Goal: Information Seeking & Learning: Learn about a topic

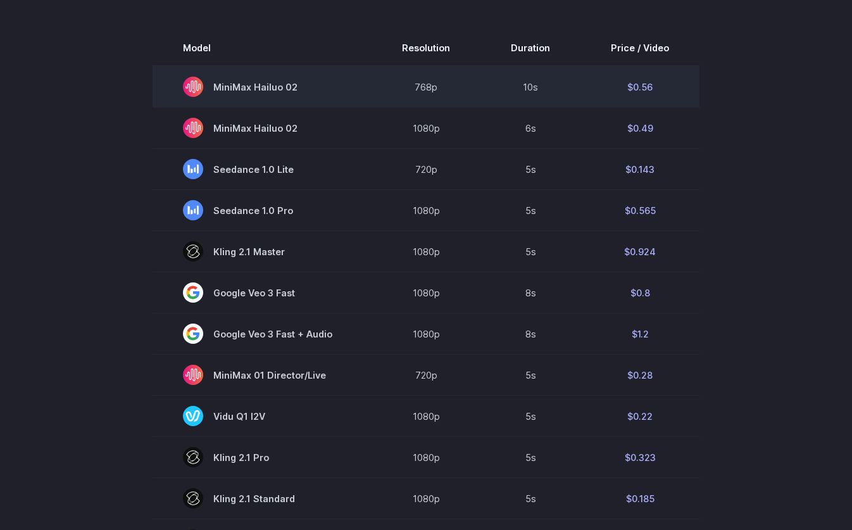
scroll to position [834, 0]
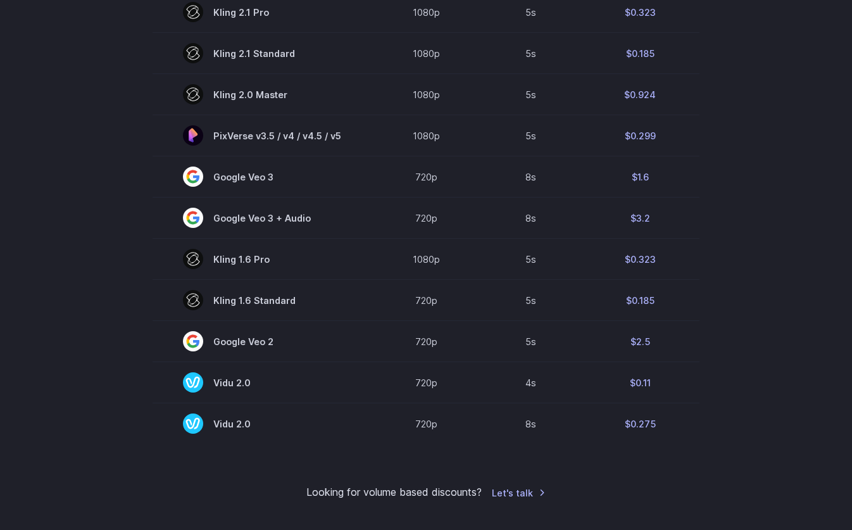
click at [783, 157] on section "Model Resolution Duration Price / Video MiniMax Hailuo 02 768p 10s $0.56 MiniMa…" at bounding box center [426, 14] width 822 height 859
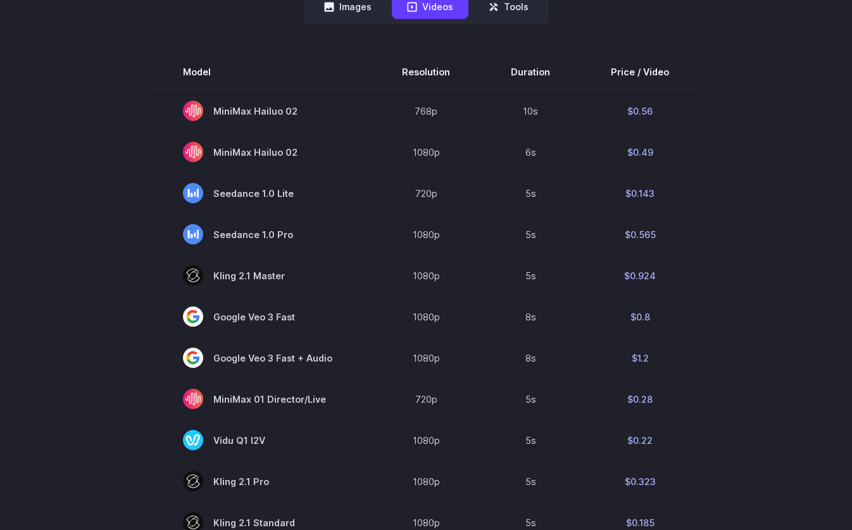
scroll to position [363, 0]
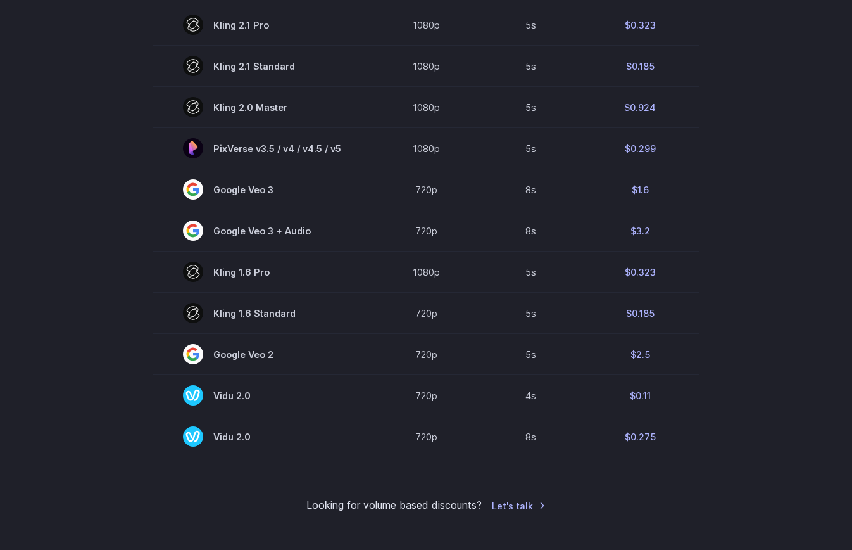
scroll to position [822, 0]
